Goal: Check status: Check status

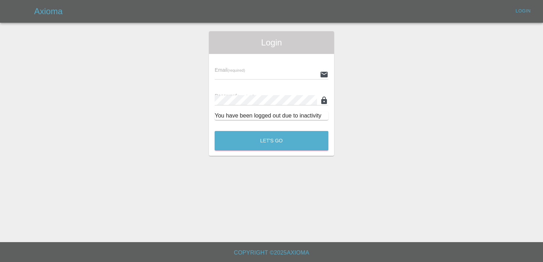
type input "[EMAIL_ADDRESS][DOMAIN_NAME]"
click at [279, 141] on button "Let's Go" at bounding box center [272, 141] width 114 height 20
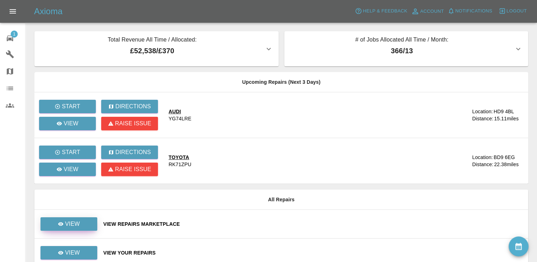
click at [80, 222] on link "View" at bounding box center [68, 223] width 57 height 13
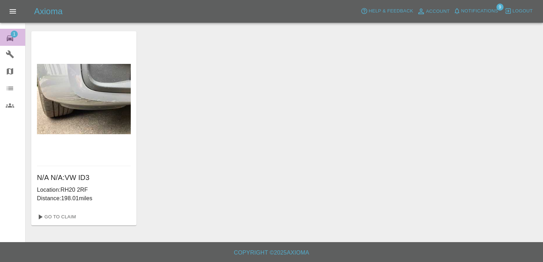
click at [15, 32] on span "1" at bounding box center [14, 34] width 7 height 7
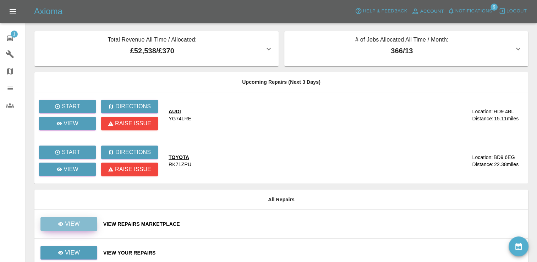
click at [78, 228] on p "View" at bounding box center [72, 224] width 15 height 9
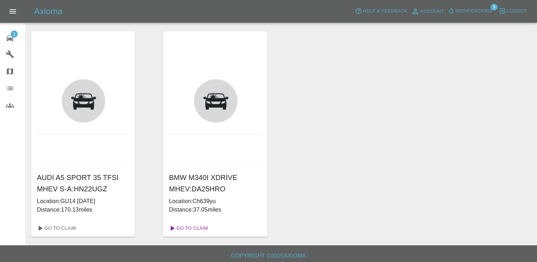
click at [201, 230] on link "Go To Claim" at bounding box center [188, 228] width 44 height 11
